Goal: Task Accomplishment & Management: Manage account settings

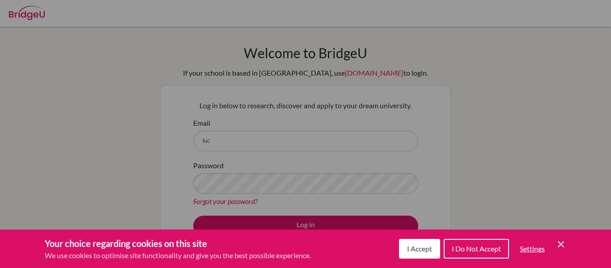
click at [434, 248] on button "I Accept" at bounding box center [419, 249] width 41 height 20
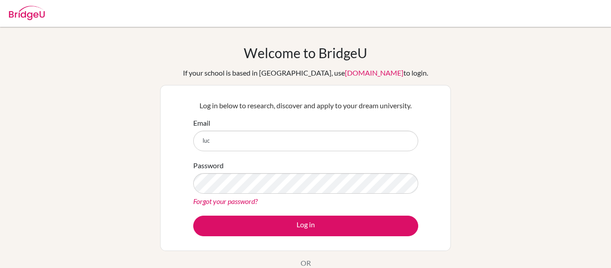
click at [237, 154] on form "Email luc Password Forgot your password? Log in" at bounding box center [305, 177] width 225 height 119
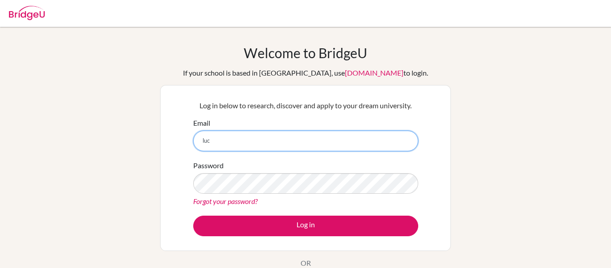
drag, startPoint x: 232, startPoint y: 149, endPoint x: 165, endPoint y: 141, distance: 67.5
click at [165, 141] on div "Log in below to research, discover and apply to your dream university. Email lu…" at bounding box center [305, 168] width 291 height 166
type input "[PERSON_NAME][EMAIL_ADDRESS][DATE][DOMAIN_NAME]"
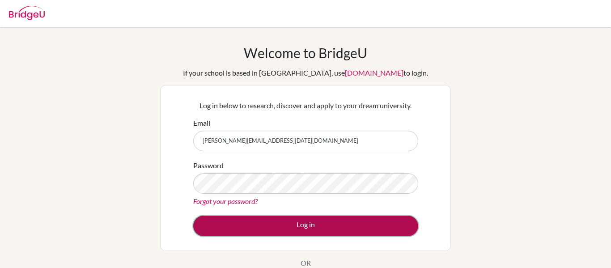
click at [307, 217] on button "Log in" at bounding box center [305, 226] width 225 height 21
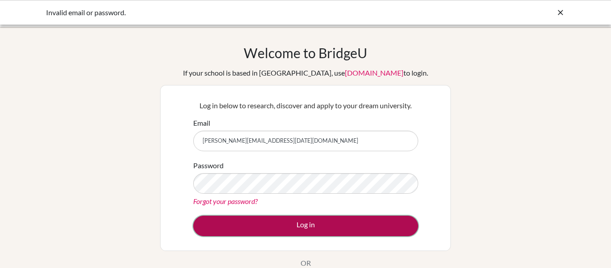
click at [273, 230] on button "Log in" at bounding box center [305, 226] width 225 height 21
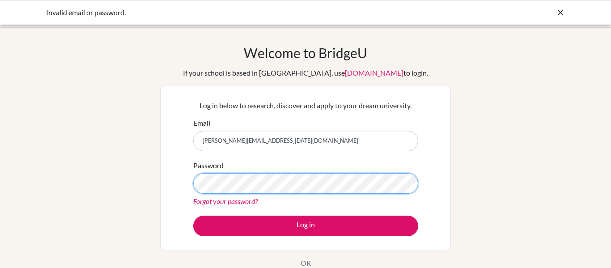
click at [193, 216] on button "Log in" at bounding box center [305, 226] width 225 height 21
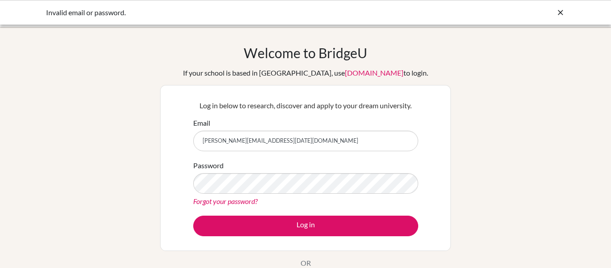
click at [250, 202] on link "Forgot your password?" at bounding box center [225, 201] width 64 height 9
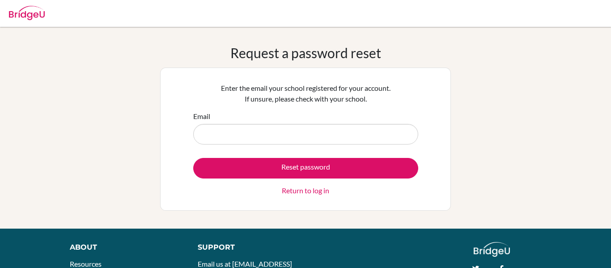
click at [240, 125] on input "Email" at bounding box center [305, 134] width 225 height 21
type input "[PERSON_NAME][EMAIL_ADDRESS][DATE][DOMAIN_NAME]"
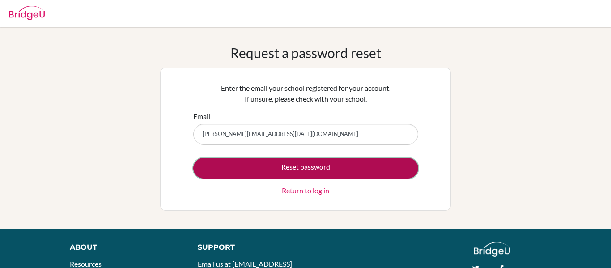
click at [291, 164] on button "Reset password" at bounding box center [305, 168] width 225 height 21
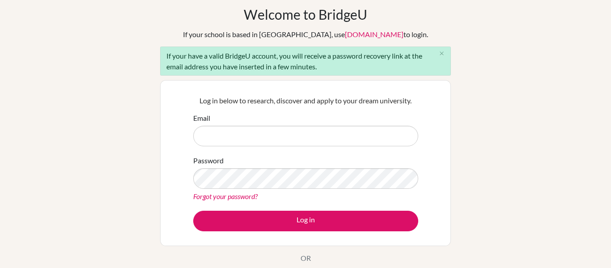
scroll to position [39, 0]
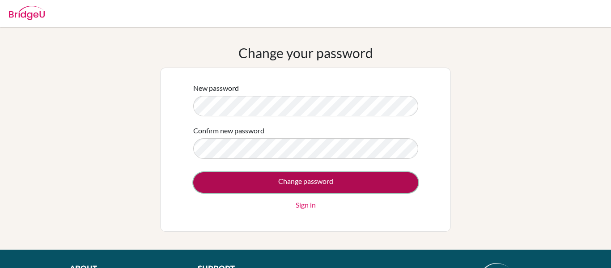
click at [274, 182] on input "Change password" at bounding box center [305, 182] width 225 height 21
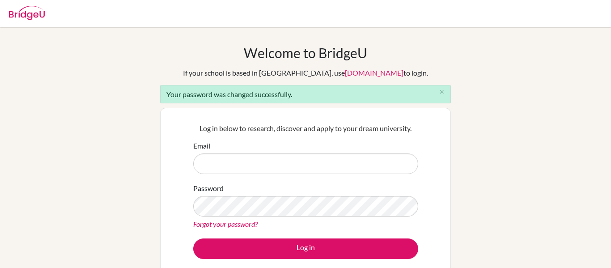
click at [266, 164] on input "Email" at bounding box center [305, 163] width 225 height 21
type input "[PERSON_NAME][EMAIL_ADDRESS][DATE][DOMAIN_NAME]"
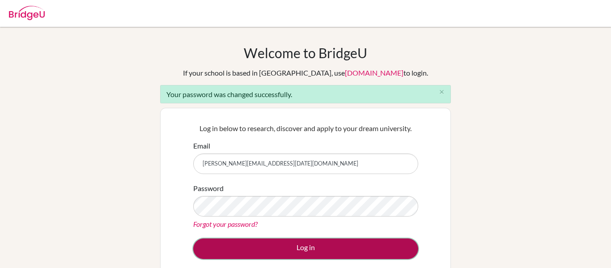
click at [249, 255] on button "Log in" at bounding box center [305, 248] width 225 height 21
